Goal: Task Accomplishment & Management: Complete application form

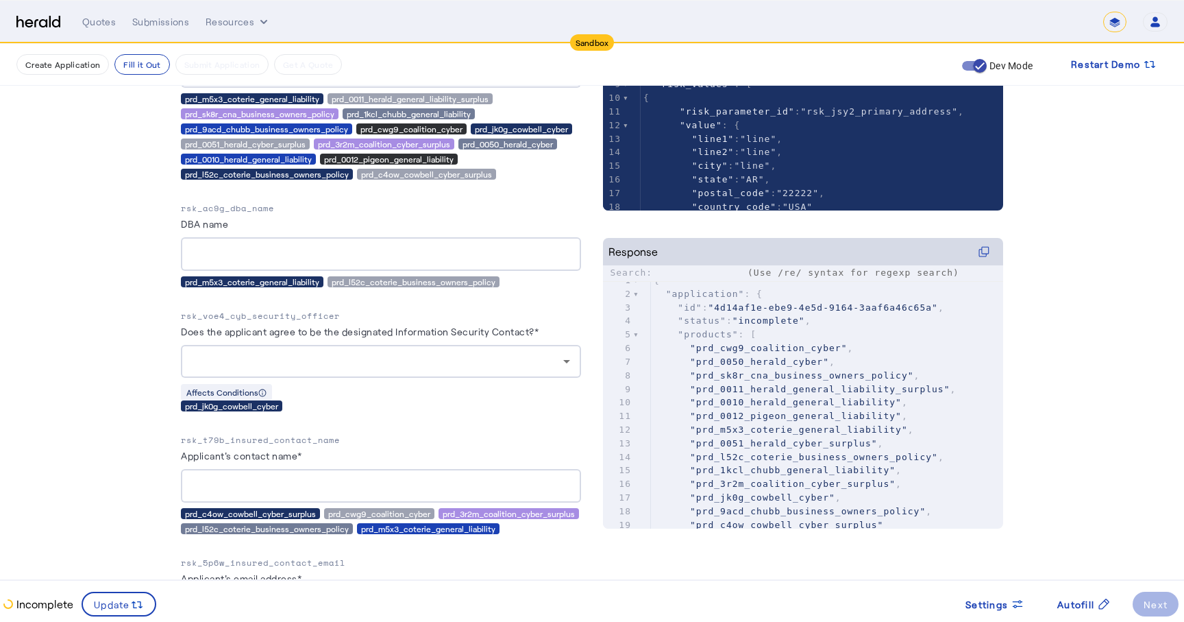
scroll to position [72, 0]
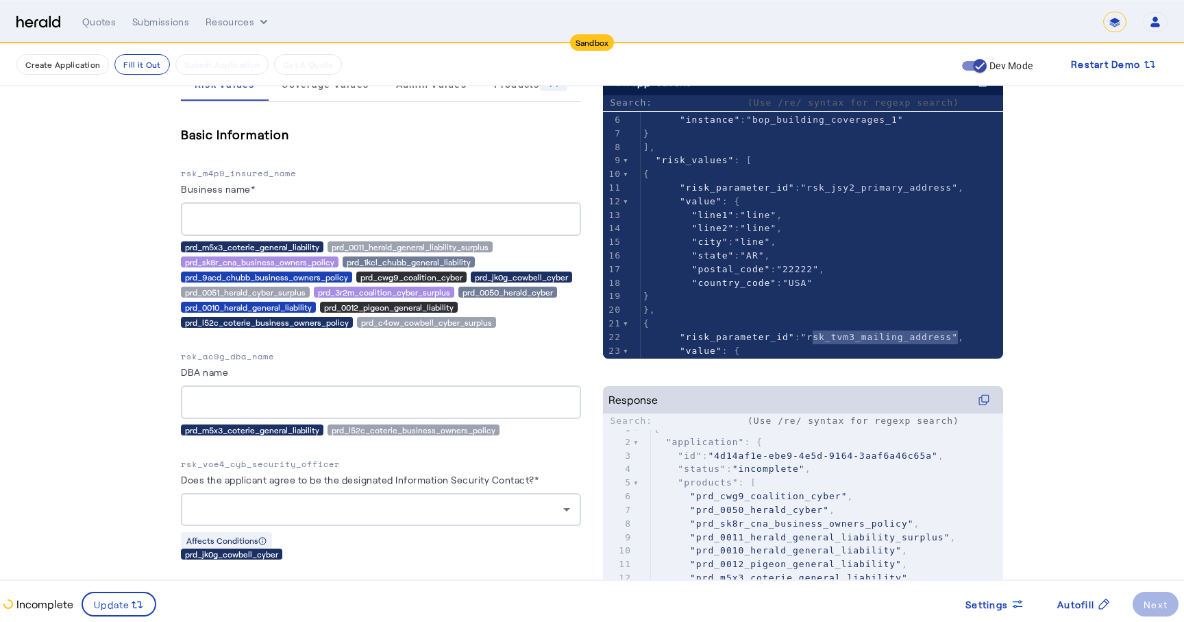
scroll to position [222, 0]
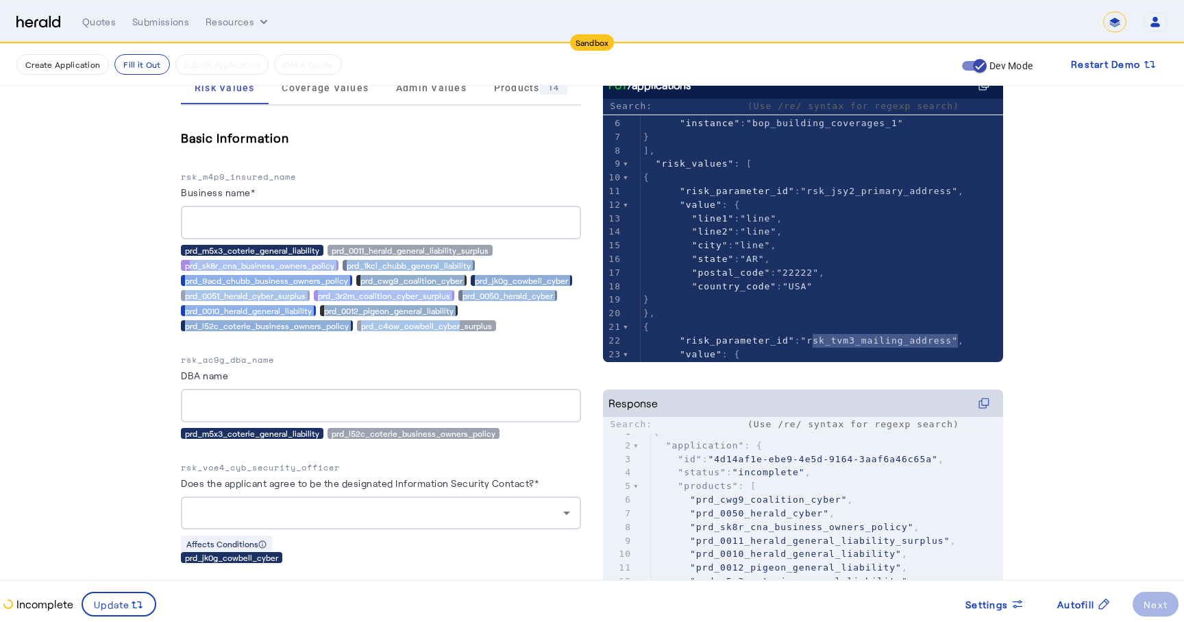
drag, startPoint x: 181, startPoint y: 256, endPoint x: 452, endPoint y: 326, distance: 279.4
click at [452, 326] on div "prd_m5x3_coterie_general_liability prd_0011_herald_general_liability_surplus pr…" at bounding box center [381, 288] width 400 height 86
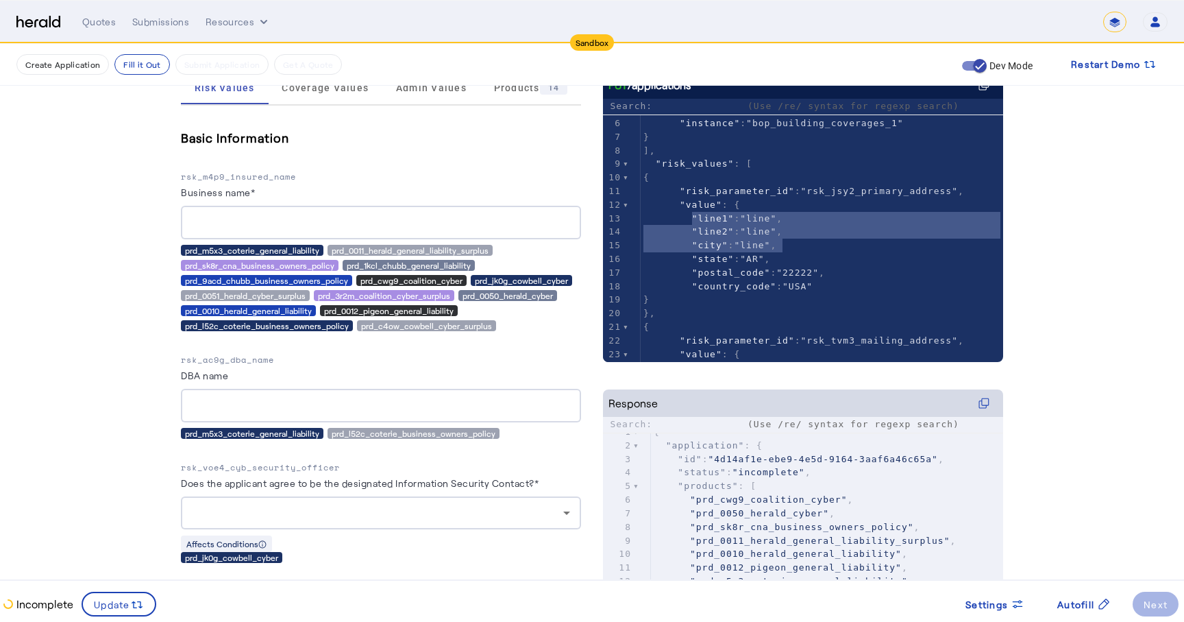
type textarea "**********"
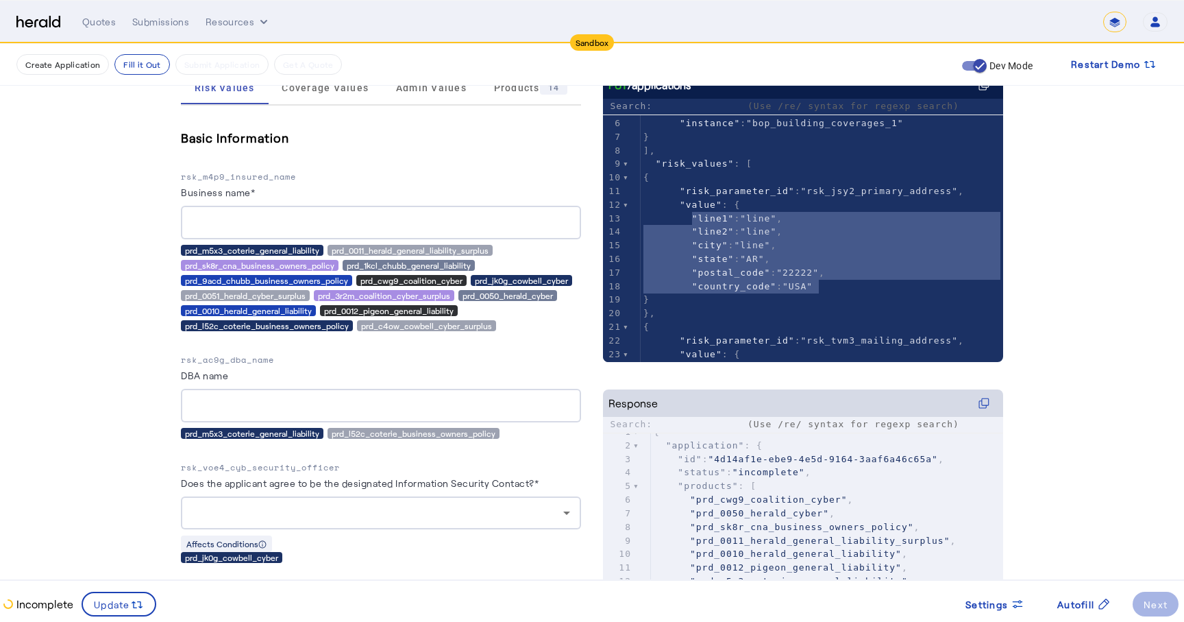
drag, startPoint x: 690, startPoint y: 219, endPoint x: 852, endPoint y: 286, distance: 174.8
click at [853, 286] on div "1 { 2 "coverage_values" : [ 3 { 4 "coverage_parameter_id" : "cvg_1qq7_bop_build…" at bounding box center [822, 232] width 363 height 394
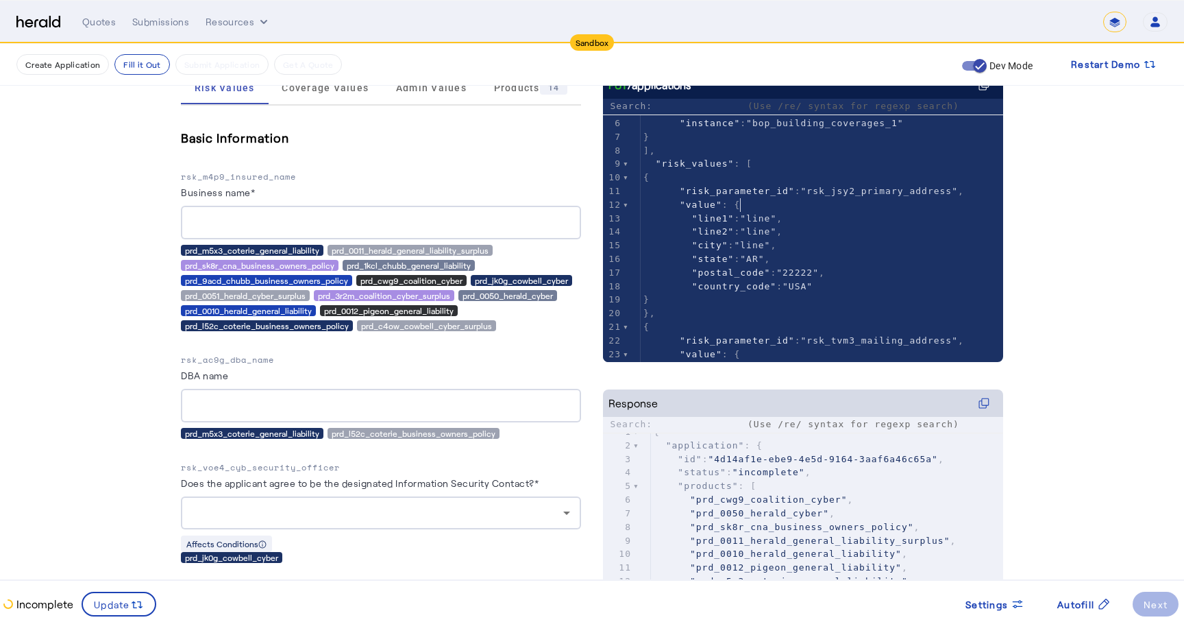
click at [738, 205] on span ""value" : {" at bounding box center [691, 204] width 97 height 10
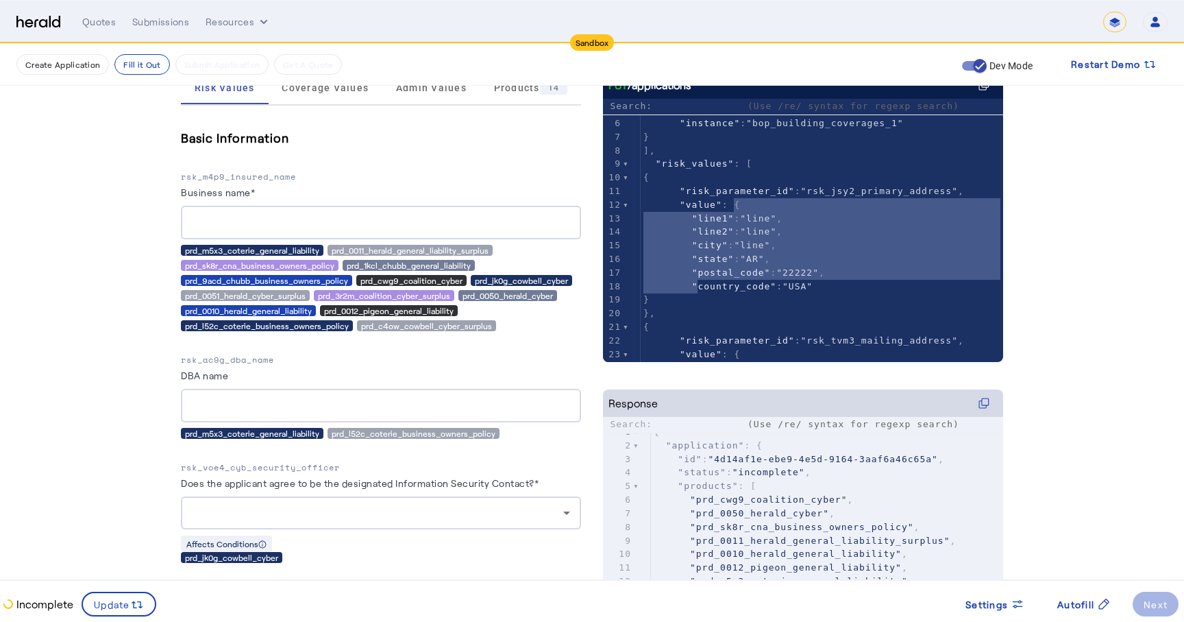
type textarea "**********"
drag, startPoint x: 735, startPoint y: 205, endPoint x: 696, endPoint y: 299, distance: 101.7
click at [696, 299] on div "1 { 2 "coverage_values" : [ 3 { 4 "coverage_parameter_id" : "cvg_1qq7_bop_build…" at bounding box center [822, 232] width 363 height 394
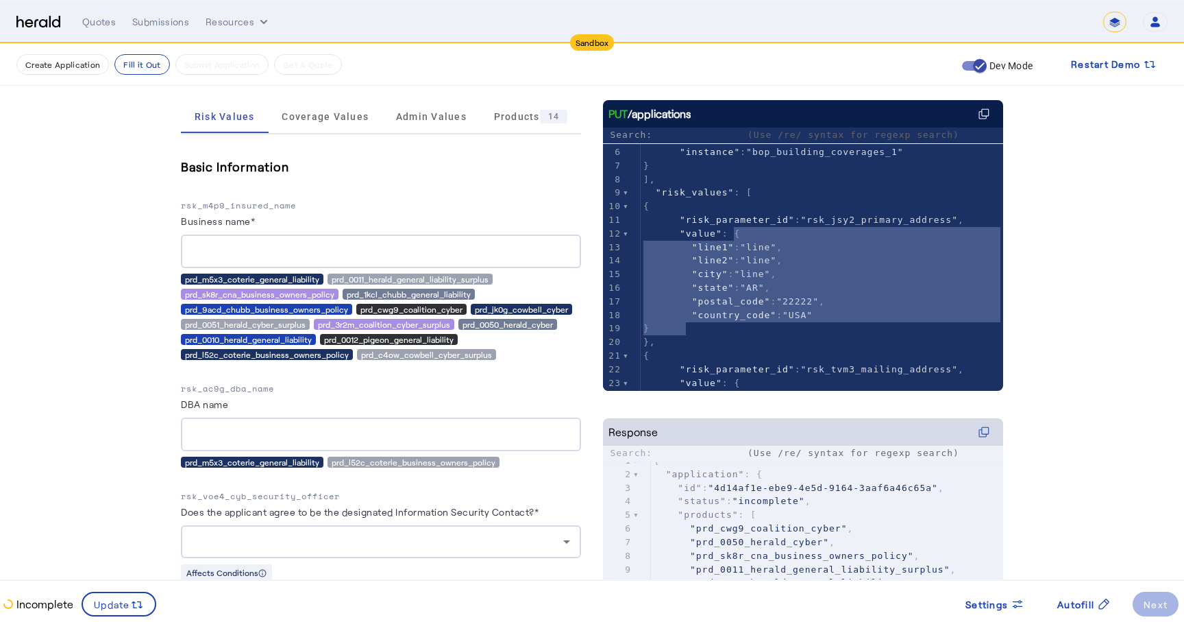
scroll to position [181, 0]
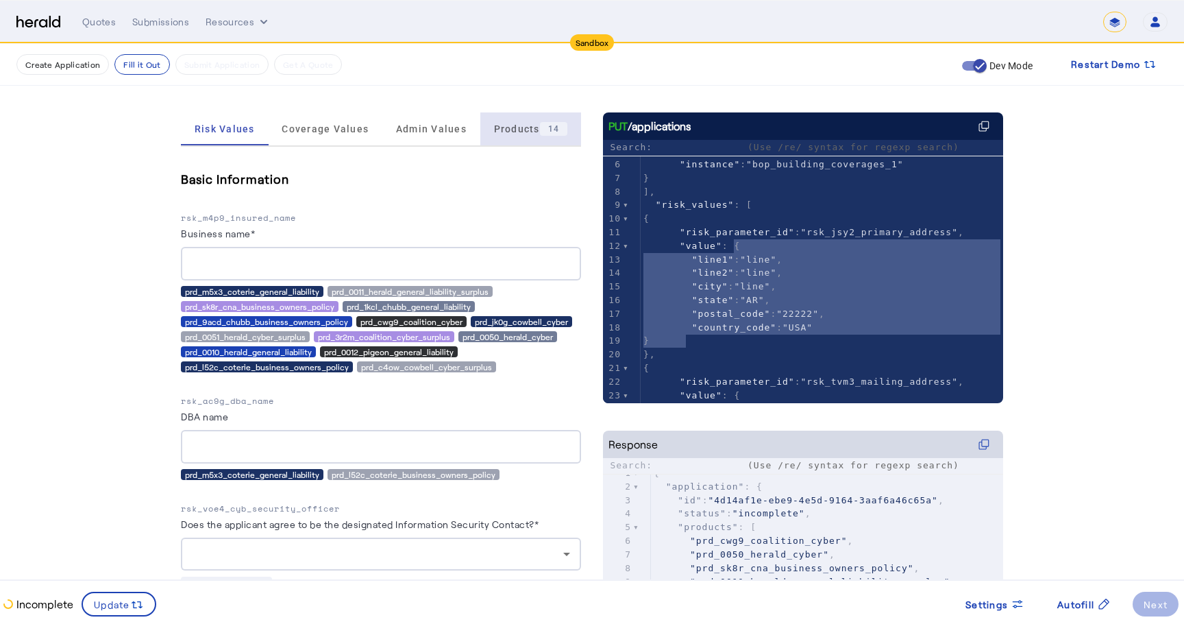
click at [513, 123] on span "Products 14" at bounding box center [531, 129] width 74 height 14
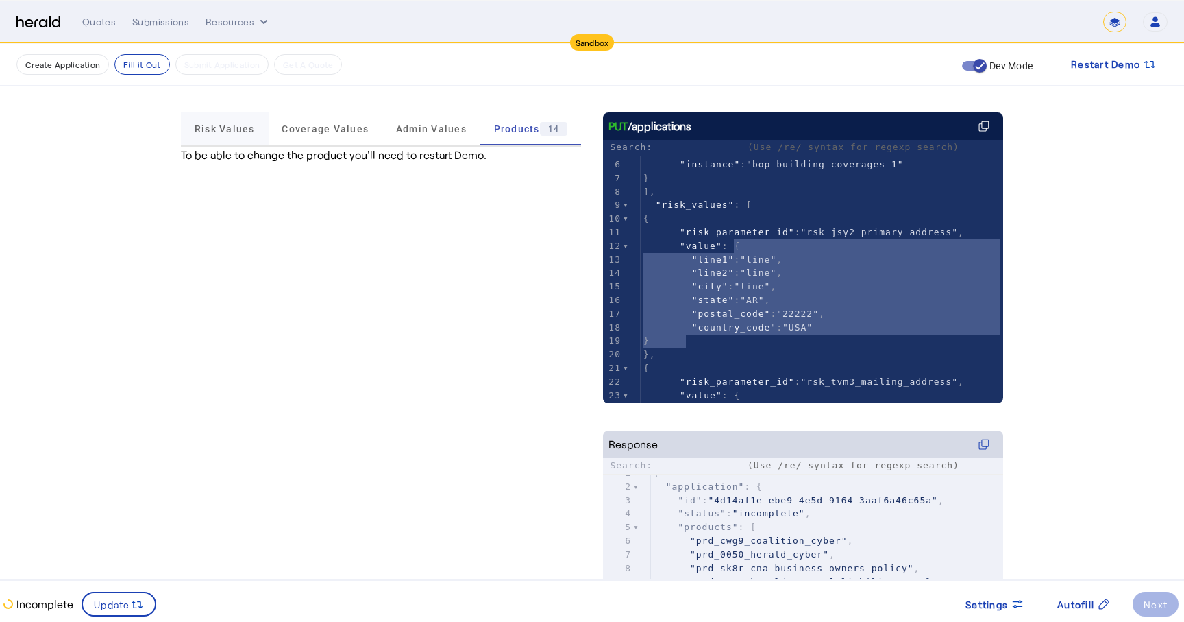
click at [212, 136] on span "Risk Values" at bounding box center [225, 128] width 60 height 33
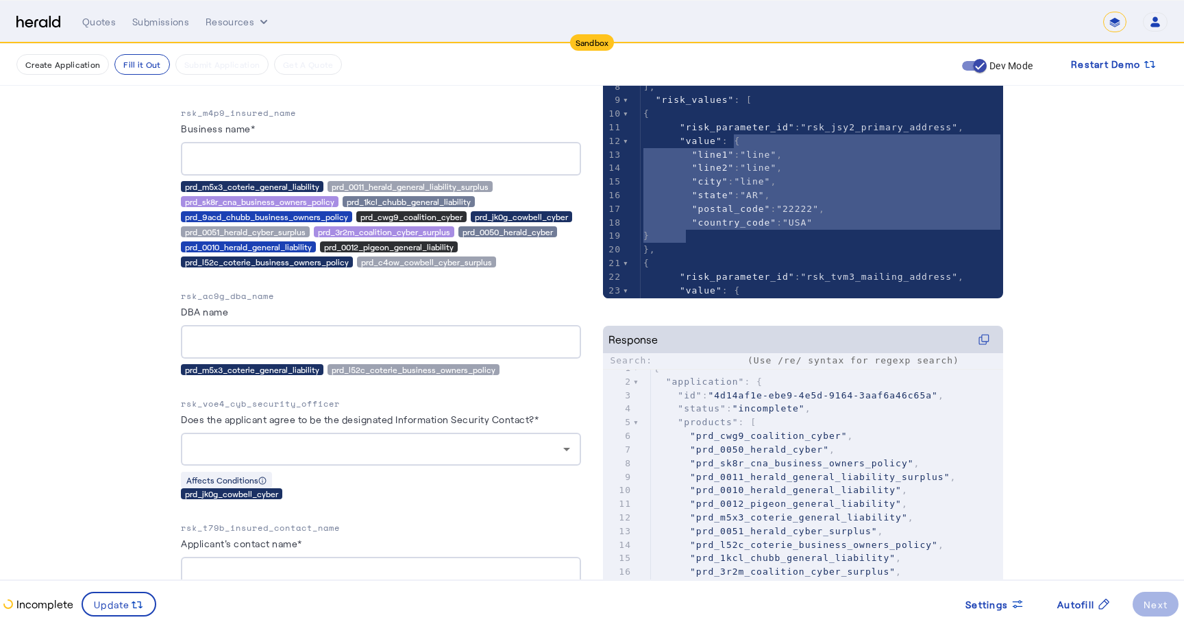
scroll to position [289, 0]
